Goal: Transaction & Acquisition: Obtain resource

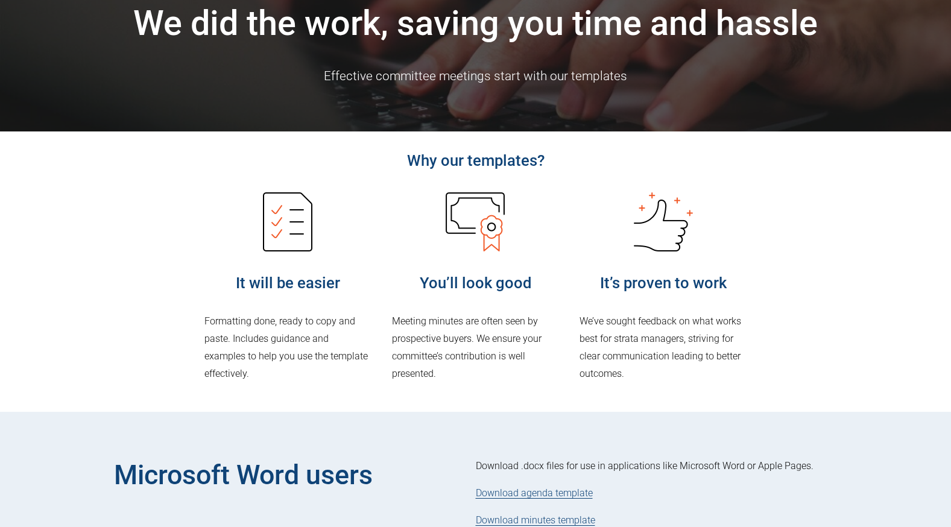
scroll to position [301, 0]
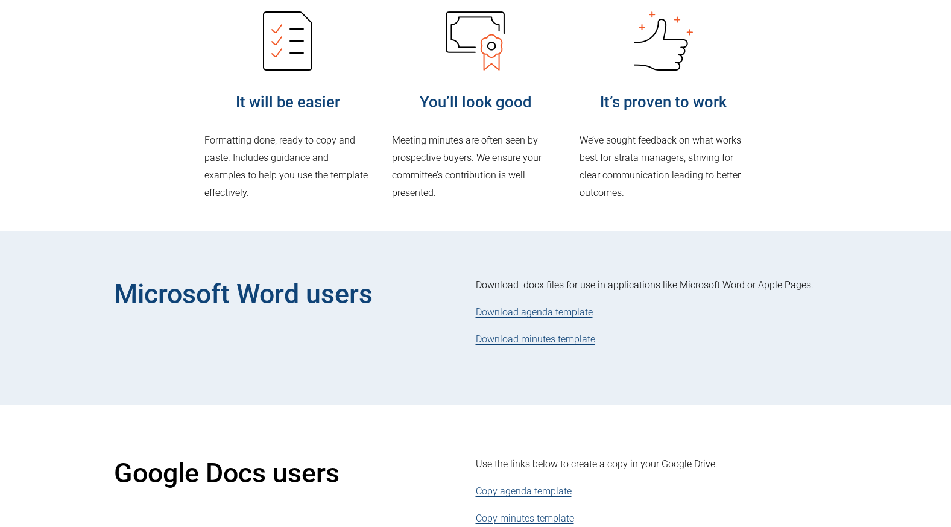
click at [544, 313] on link "Download agenda template" at bounding box center [534, 311] width 117 height 11
click at [529, 339] on link "Download minutes template" at bounding box center [535, 338] width 119 height 11
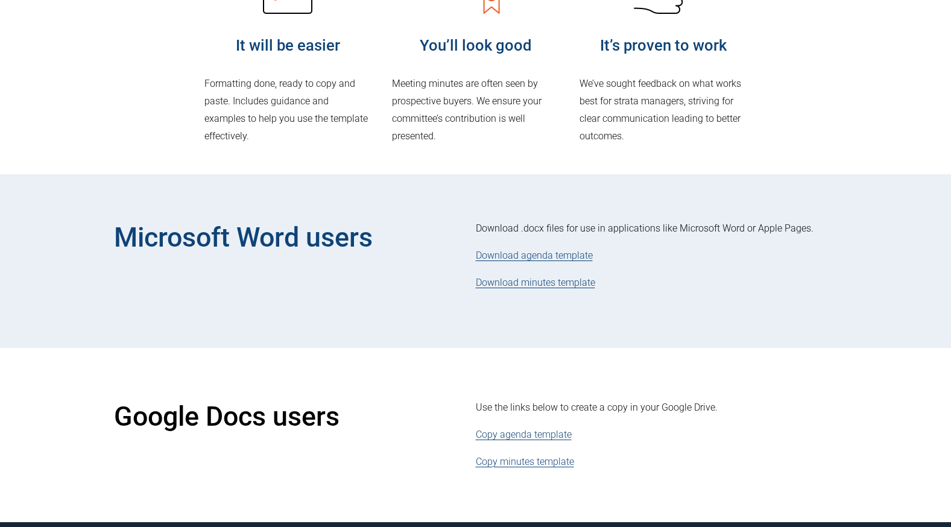
scroll to position [482, 0]
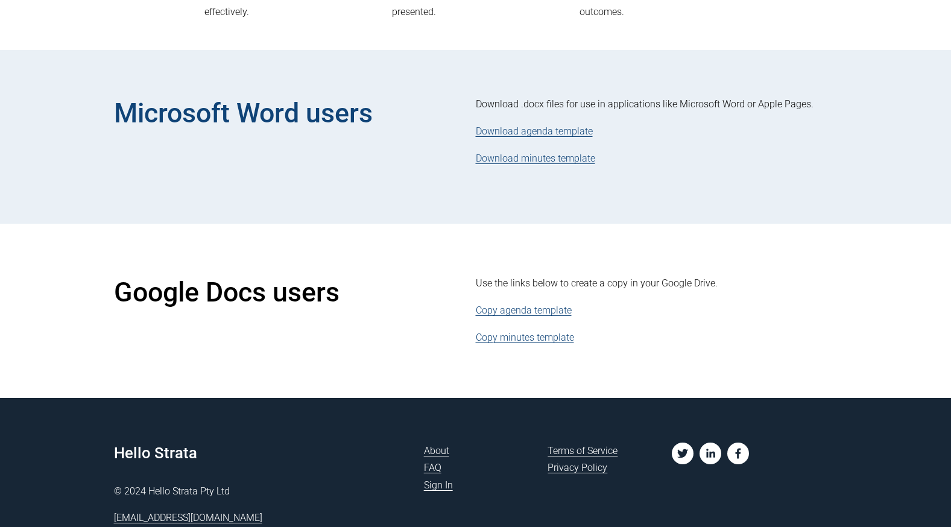
click at [525, 310] on link "Copy agenda template" at bounding box center [524, 309] width 96 height 11
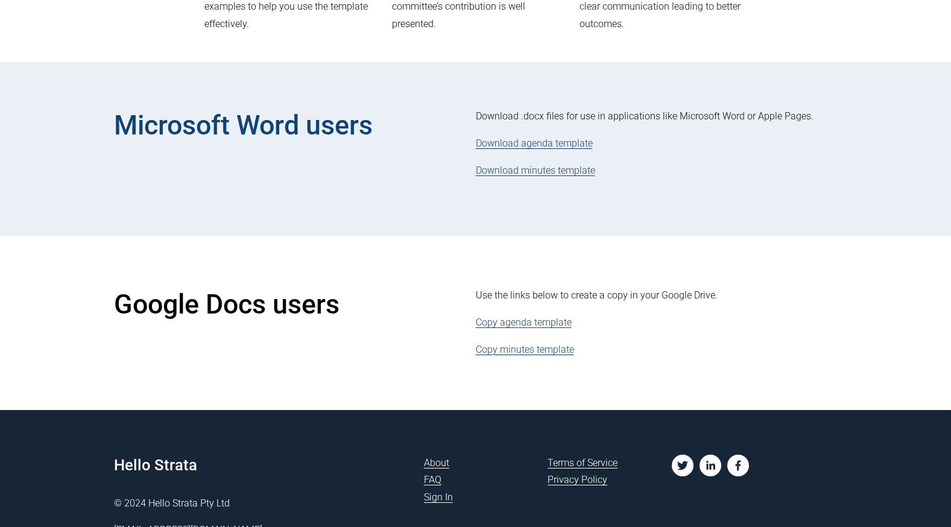
scroll to position [482, 0]
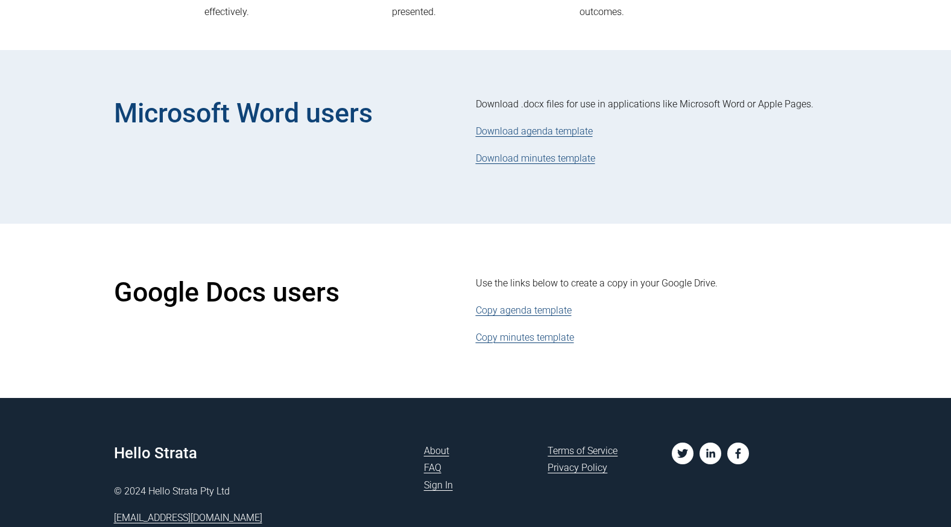
click at [512, 160] on link "Download minutes template" at bounding box center [535, 157] width 119 height 11
drag, startPoint x: 317, startPoint y: 99, endPoint x: 312, endPoint y: 91, distance: 9.7
click at [316, 100] on h2 "Microsoft Word users" at bounding box center [264, 113] width 301 height 35
